Goal: Communication & Community: Ask a question

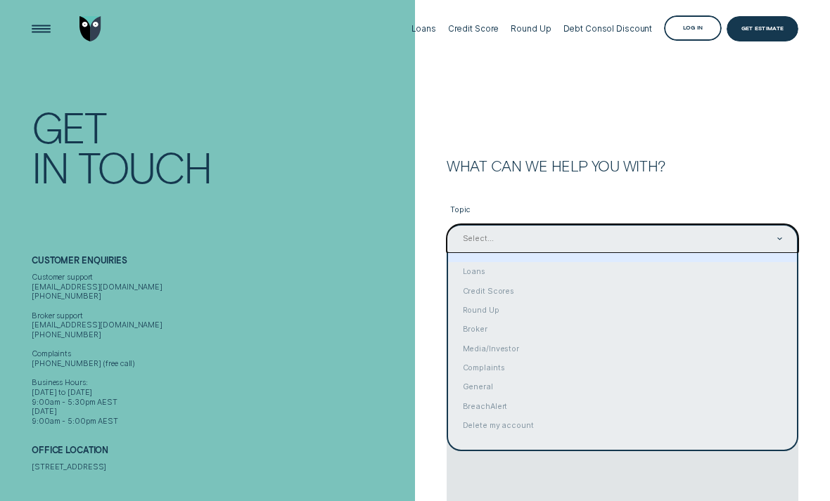
click at [484, 276] on div "Loans" at bounding box center [622, 271] width 349 height 19
type input "Loans"
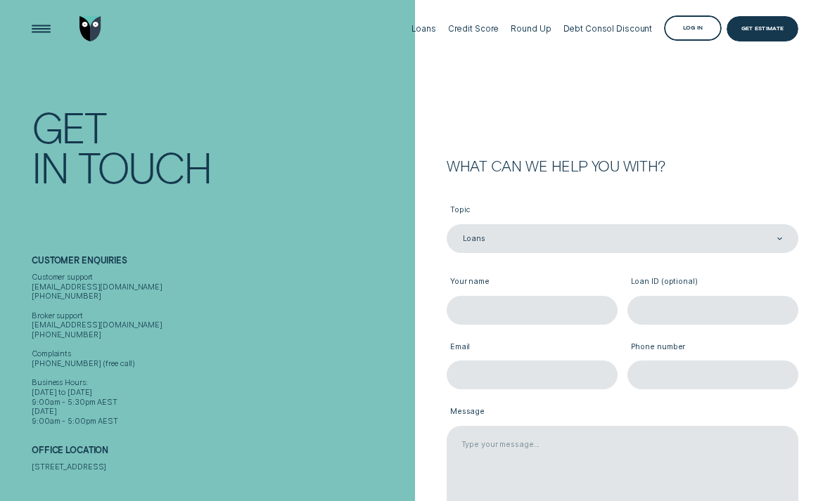
click at [520, 309] on input "Your name" at bounding box center [532, 310] width 171 height 29
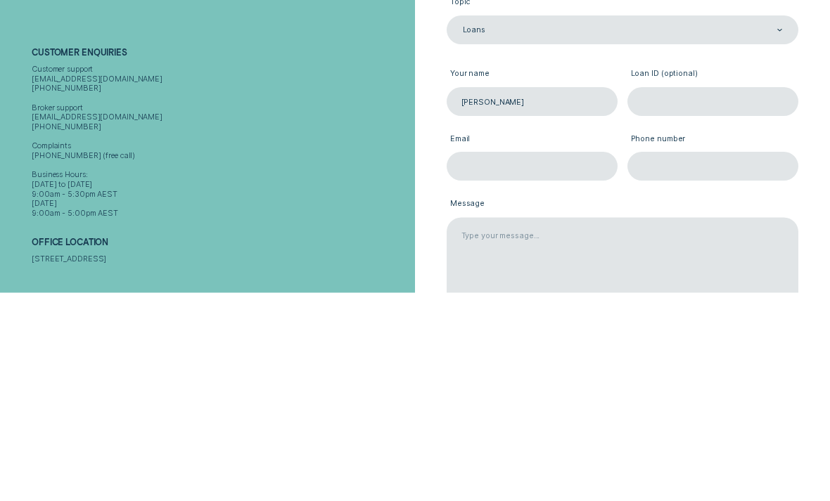
type input "Adam Lee"
click at [503, 361] on input "Email" at bounding box center [532, 375] width 171 height 29
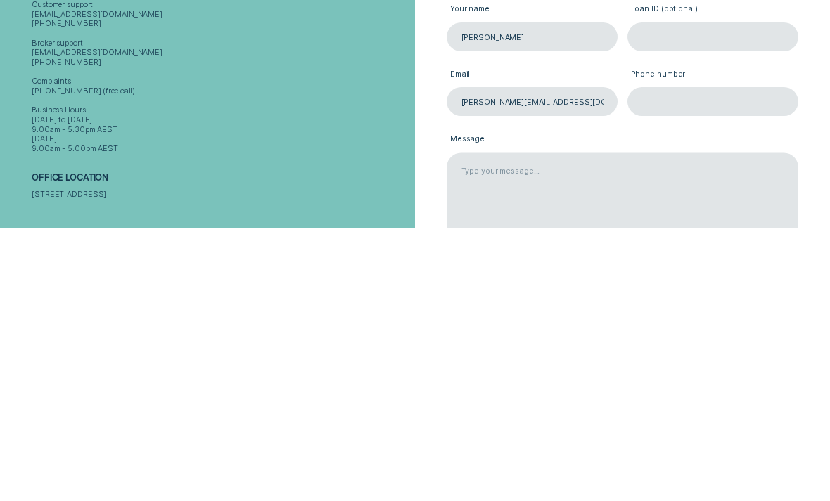
type input "adam@bushnut.com.au"
click at [670, 361] on input "Phone number" at bounding box center [712, 375] width 171 height 29
type input "0422968467"
click at [484, 426] on textarea "Message" at bounding box center [623, 472] width 352 height 92
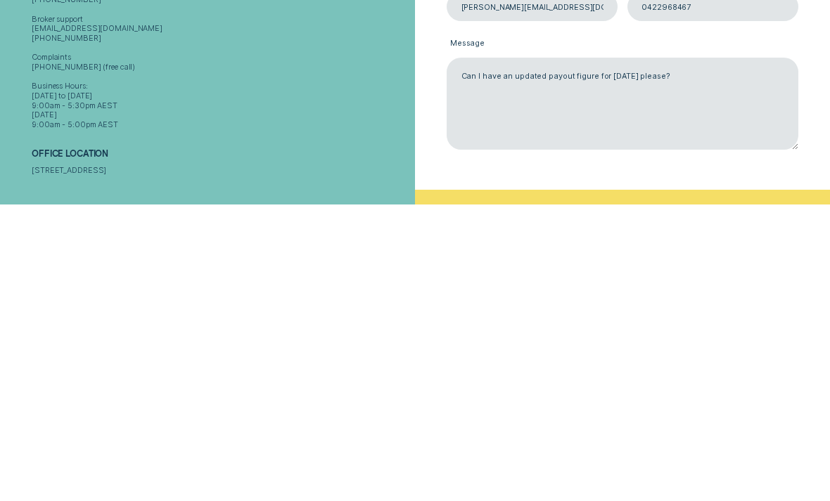
scroll to position [369, 0]
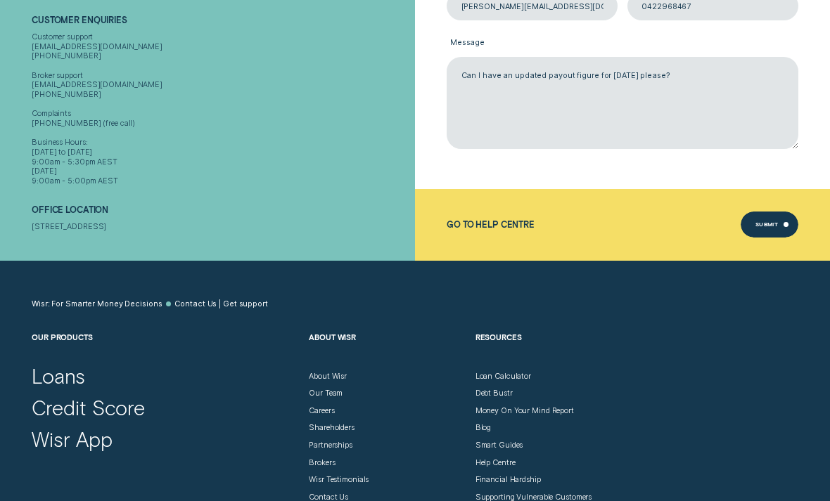
type textarea "Can I have an updated payout figure for 11/9/25 please?"
click at [770, 221] on div "Submit" at bounding box center [769, 225] width 58 height 26
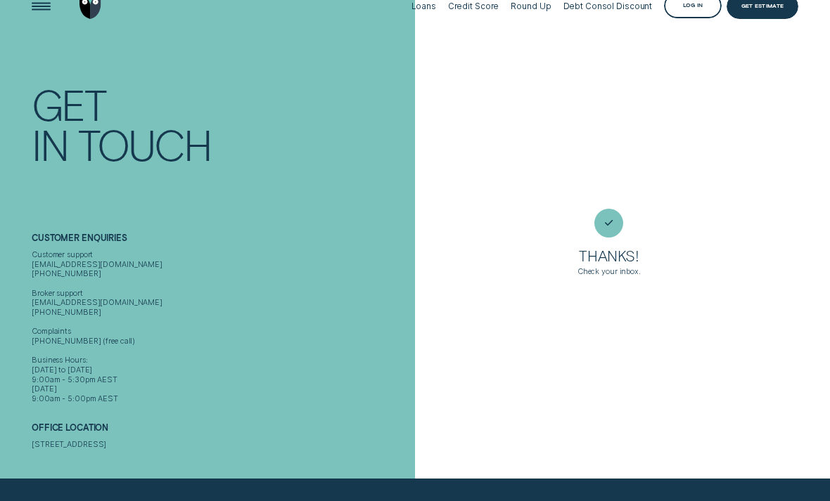
scroll to position [0, 0]
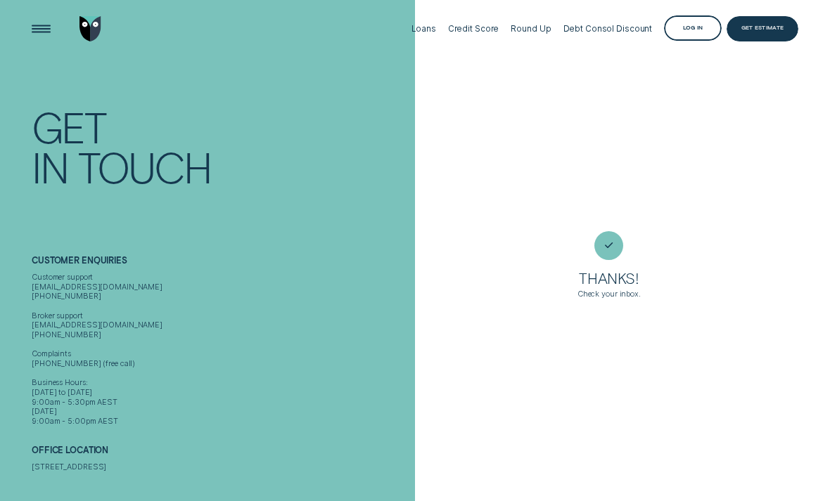
click at [761, 30] on div "Get Estimate" at bounding box center [762, 29] width 43 height 5
